Goal: Information Seeking & Learning: Learn about a topic

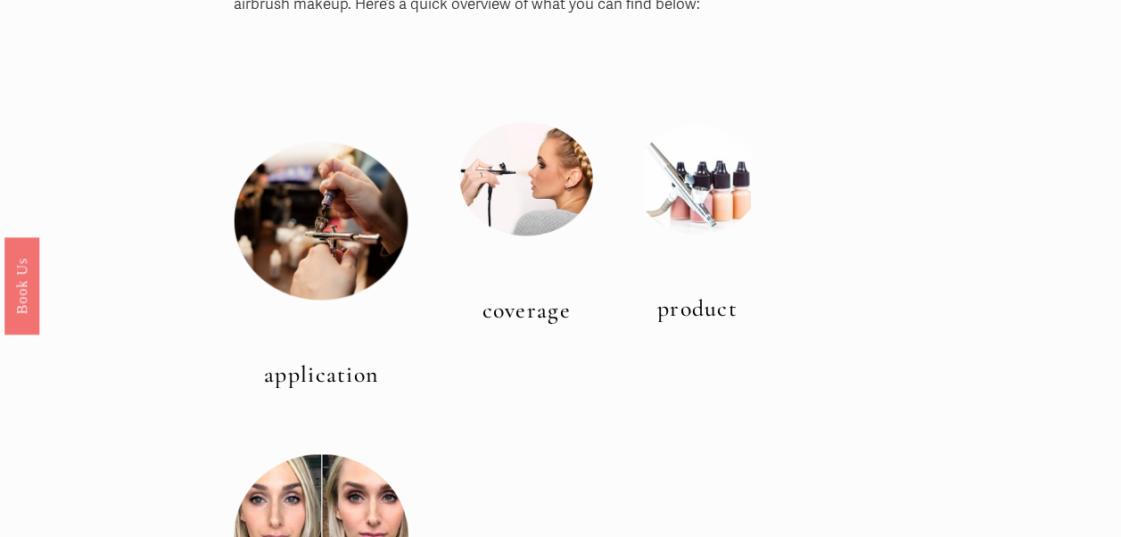
scroll to position [606, 0]
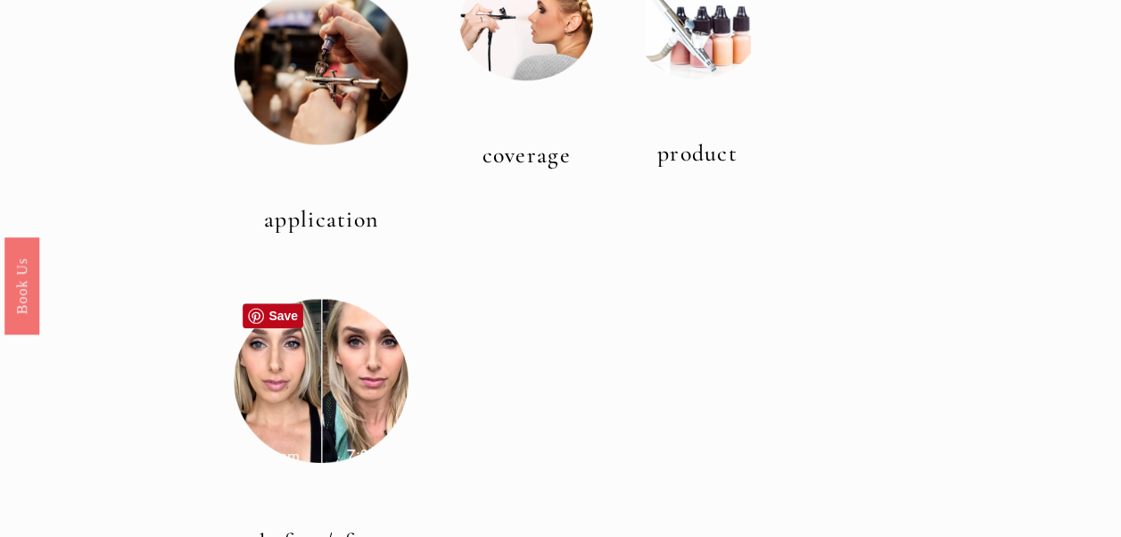
click at [332, 392] on div at bounding box center [321, 380] width 175 height 175
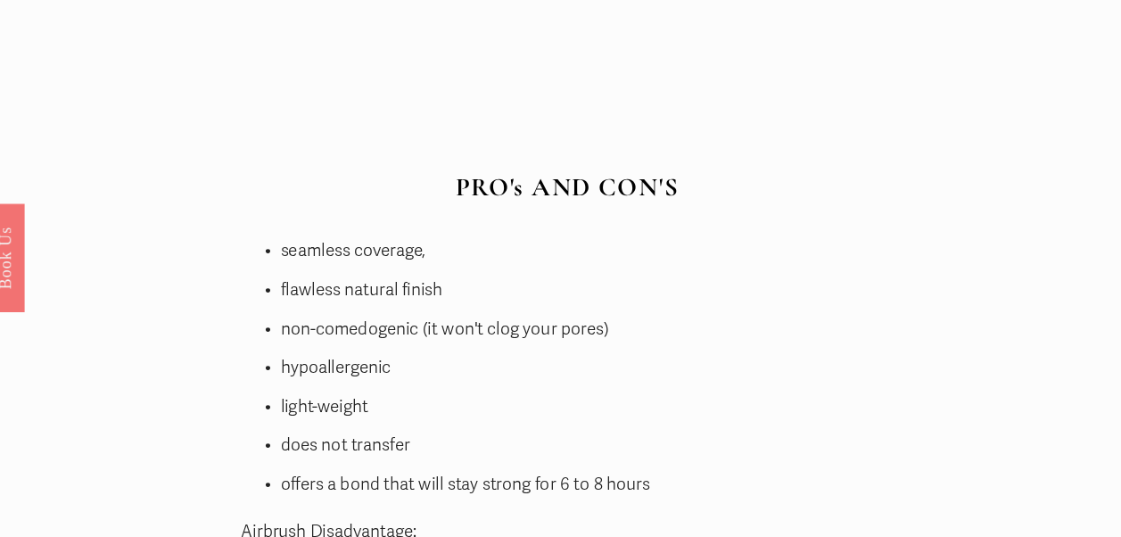
scroll to position [4050, 0]
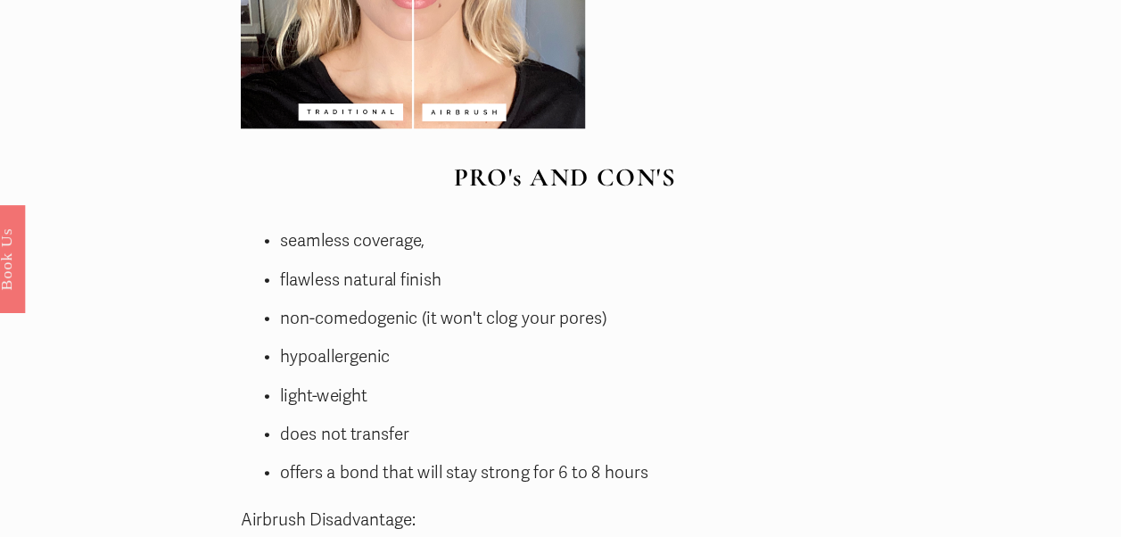
click at [226, 339] on div "PRO's AND CON'S Airbrush Benefits: seamless coverage, flawless natural finish n…" at bounding box center [525, 441] width 615 height 514
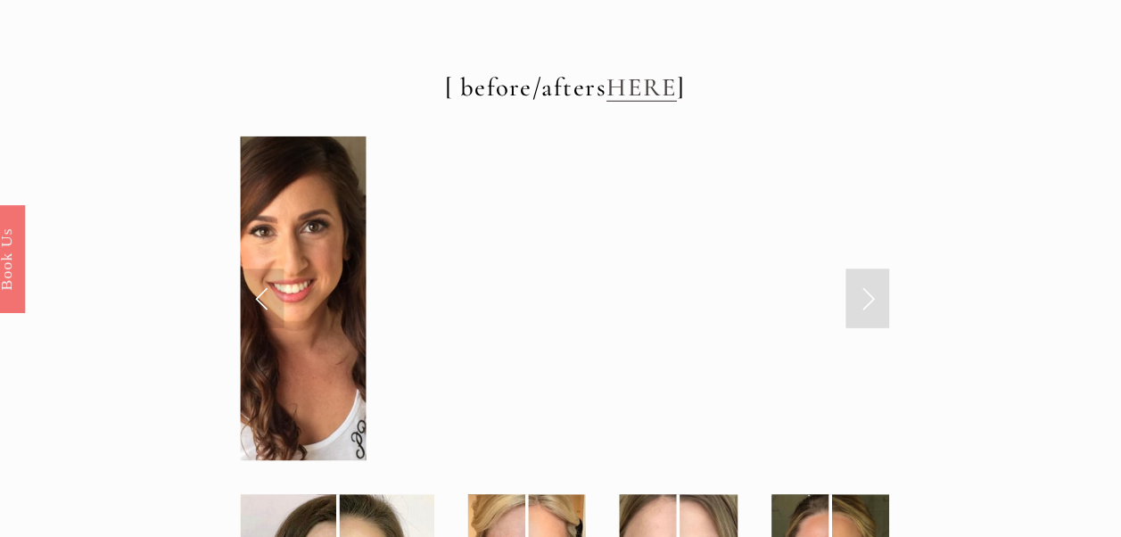
scroll to position [6047, 0]
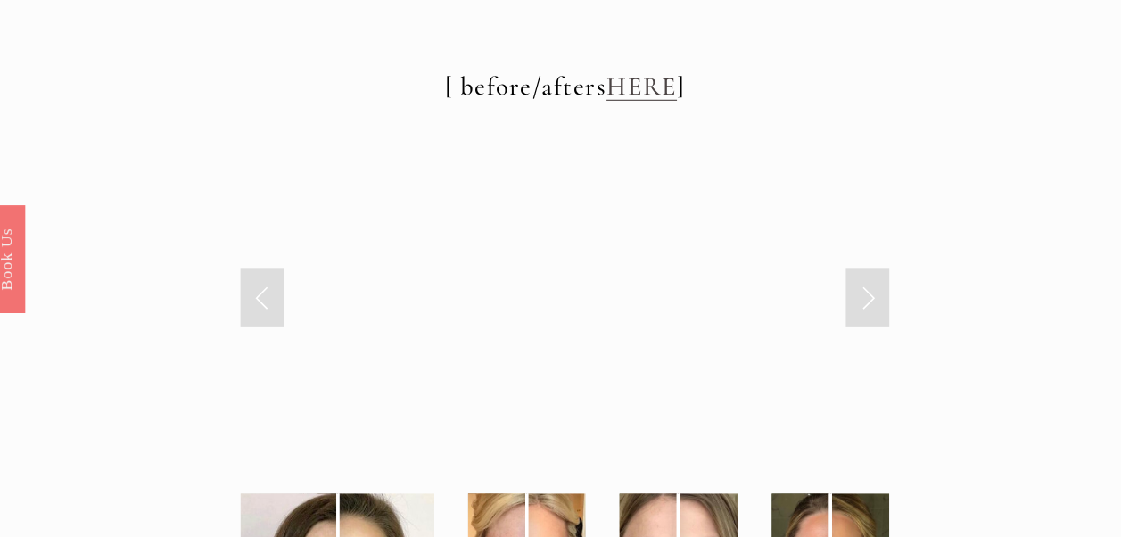
click at [798, 293] on link "Next Slide" at bounding box center [798, 319] width 39 height 53
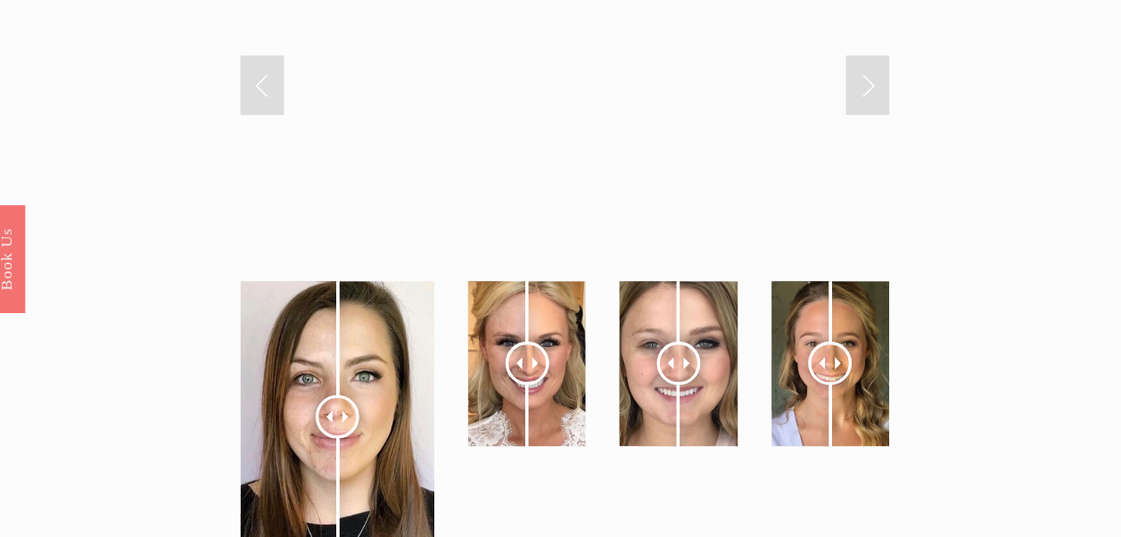
scroll to position [6297, 0]
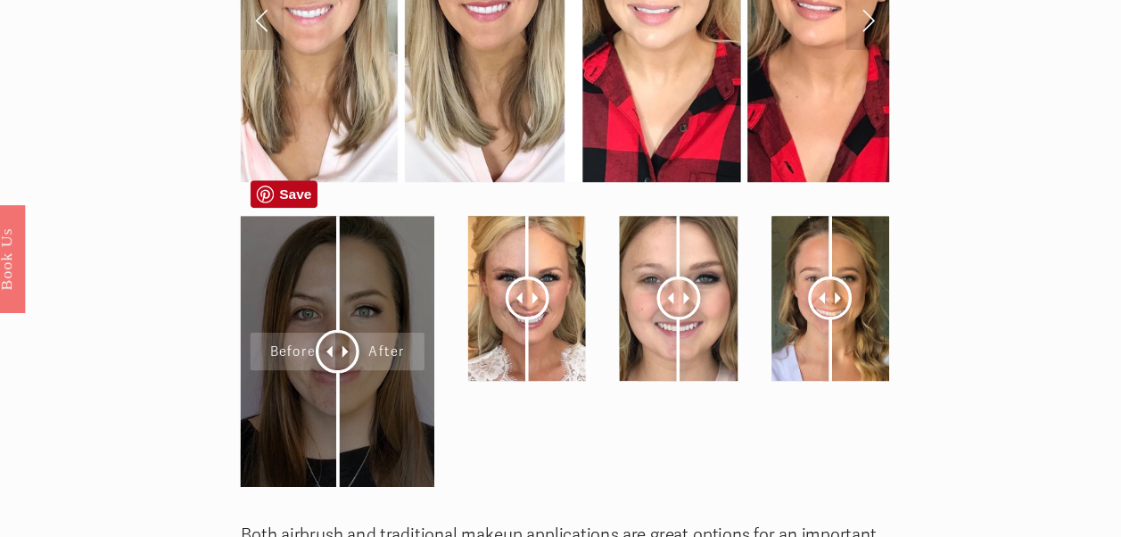
click at [277, 325] on div at bounding box center [321, 369] width 175 height 244
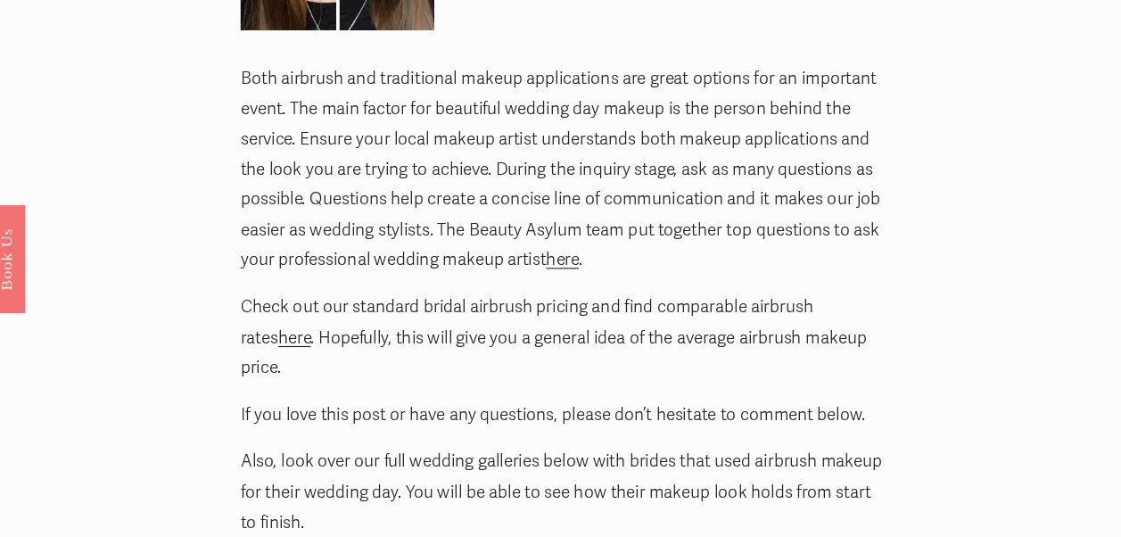
scroll to position [6710, 0]
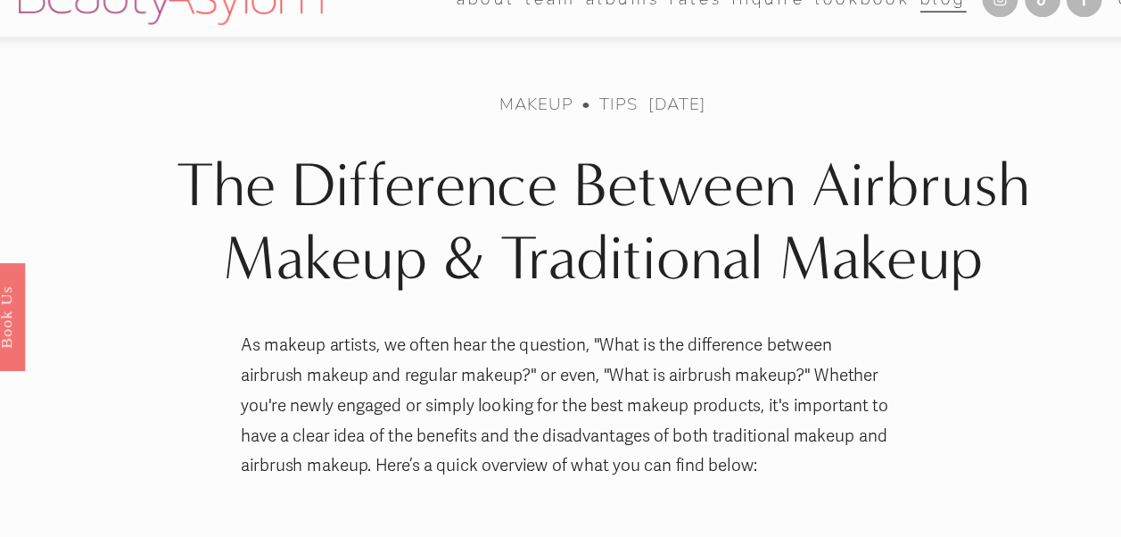
scroll to position [0, 0]
